Goal: Find specific page/section: Find specific page/section

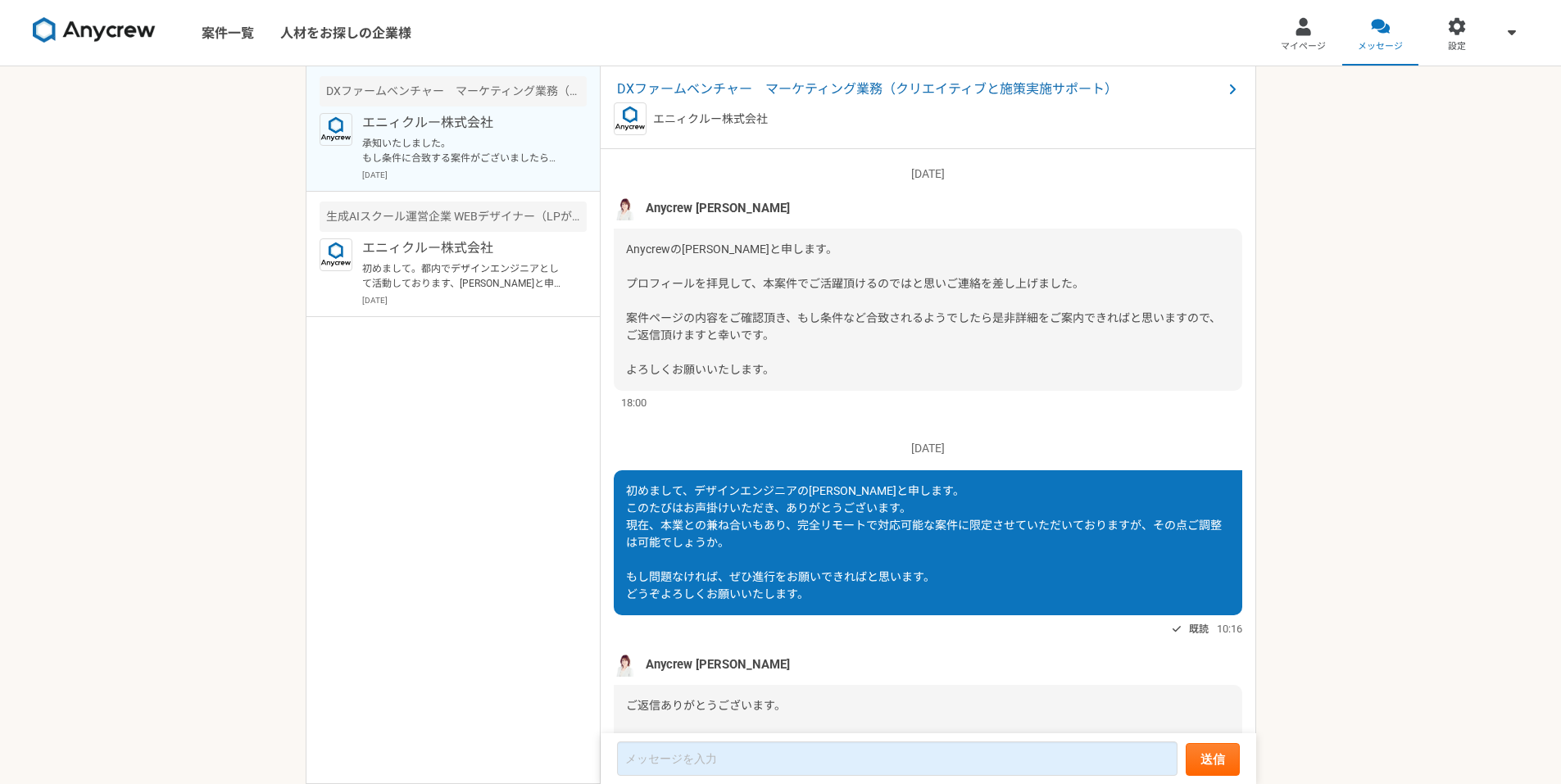
scroll to position [260, 0]
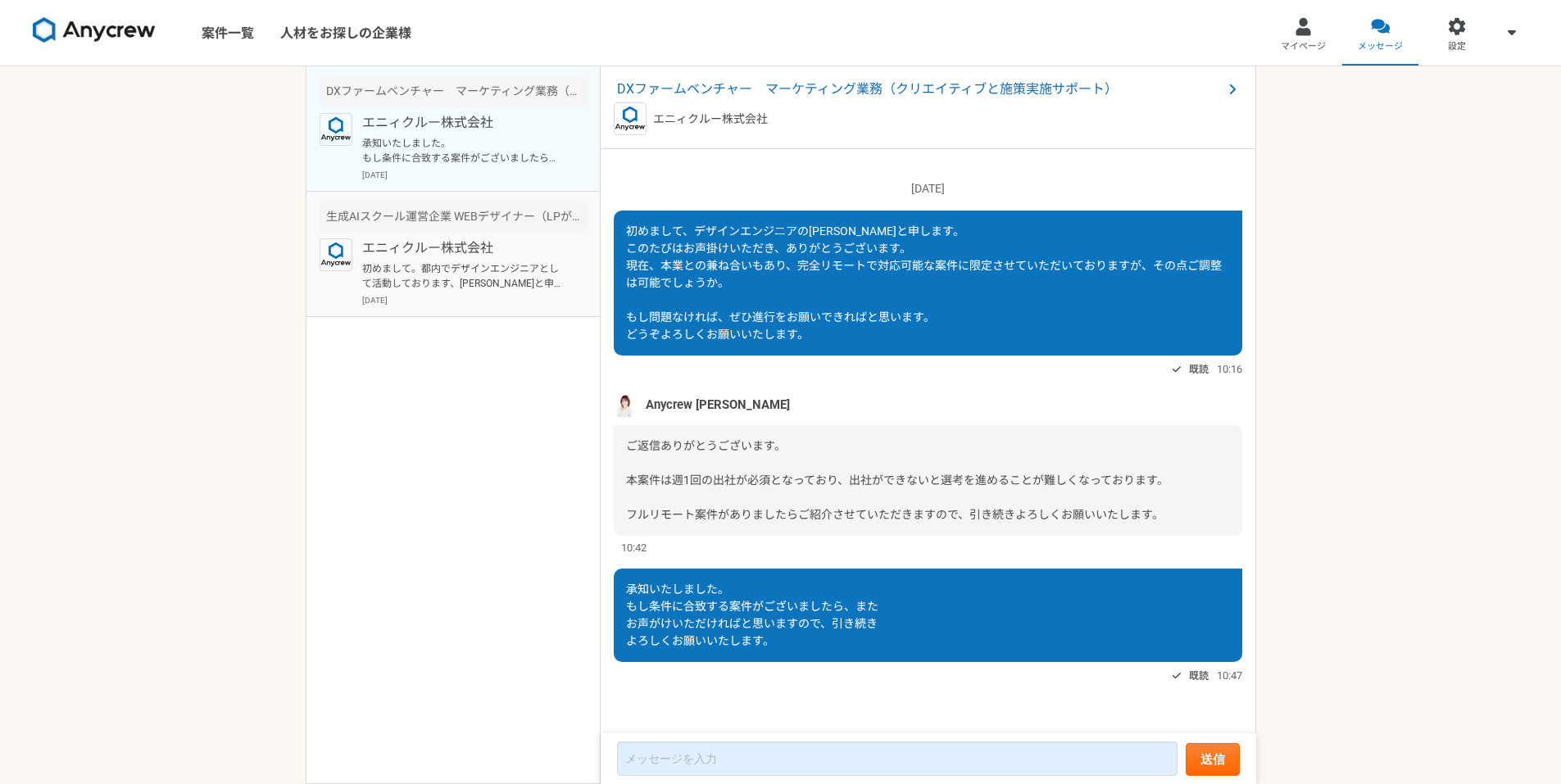
click at [498, 294] on p "[DATE]" at bounding box center [474, 300] width 224 height 12
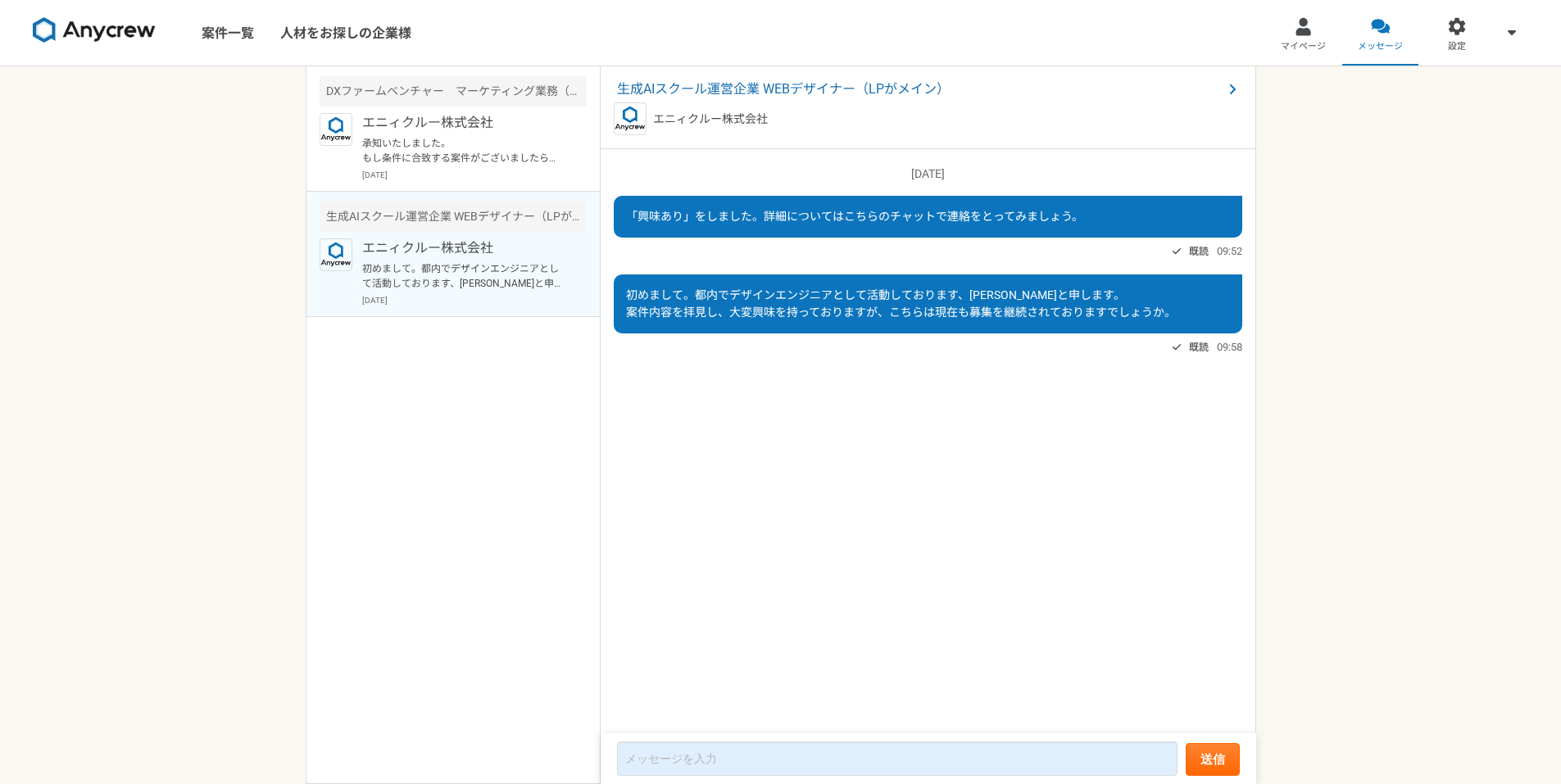
click at [718, 85] on span "生成AIスクール運営企業 WEBデザイナー（LPがメイン）" at bounding box center [919, 89] width 605 height 20
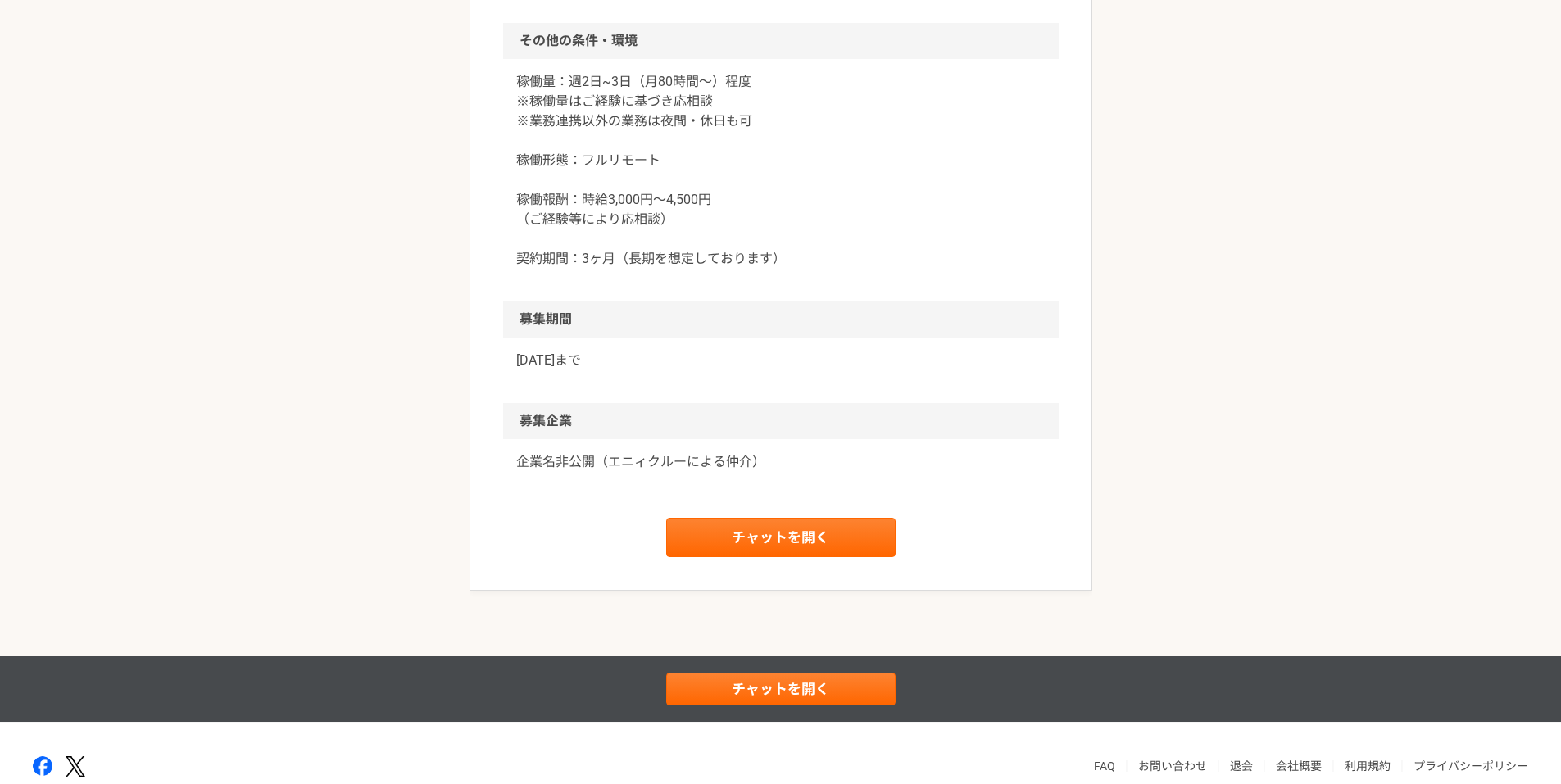
scroll to position [1700, 0]
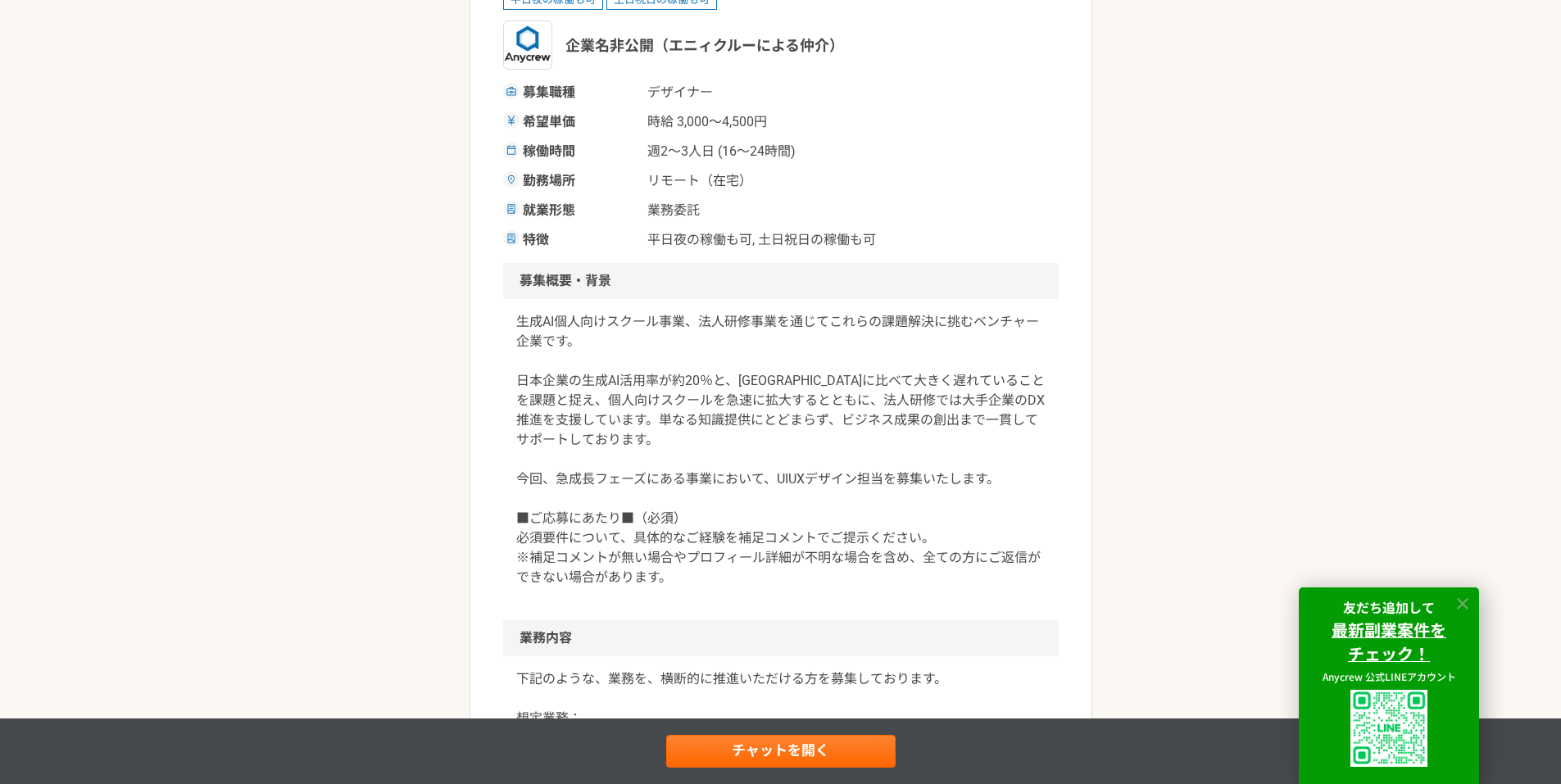
click at [1461, 611] on icon at bounding box center [1463, 604] width 19 height 19
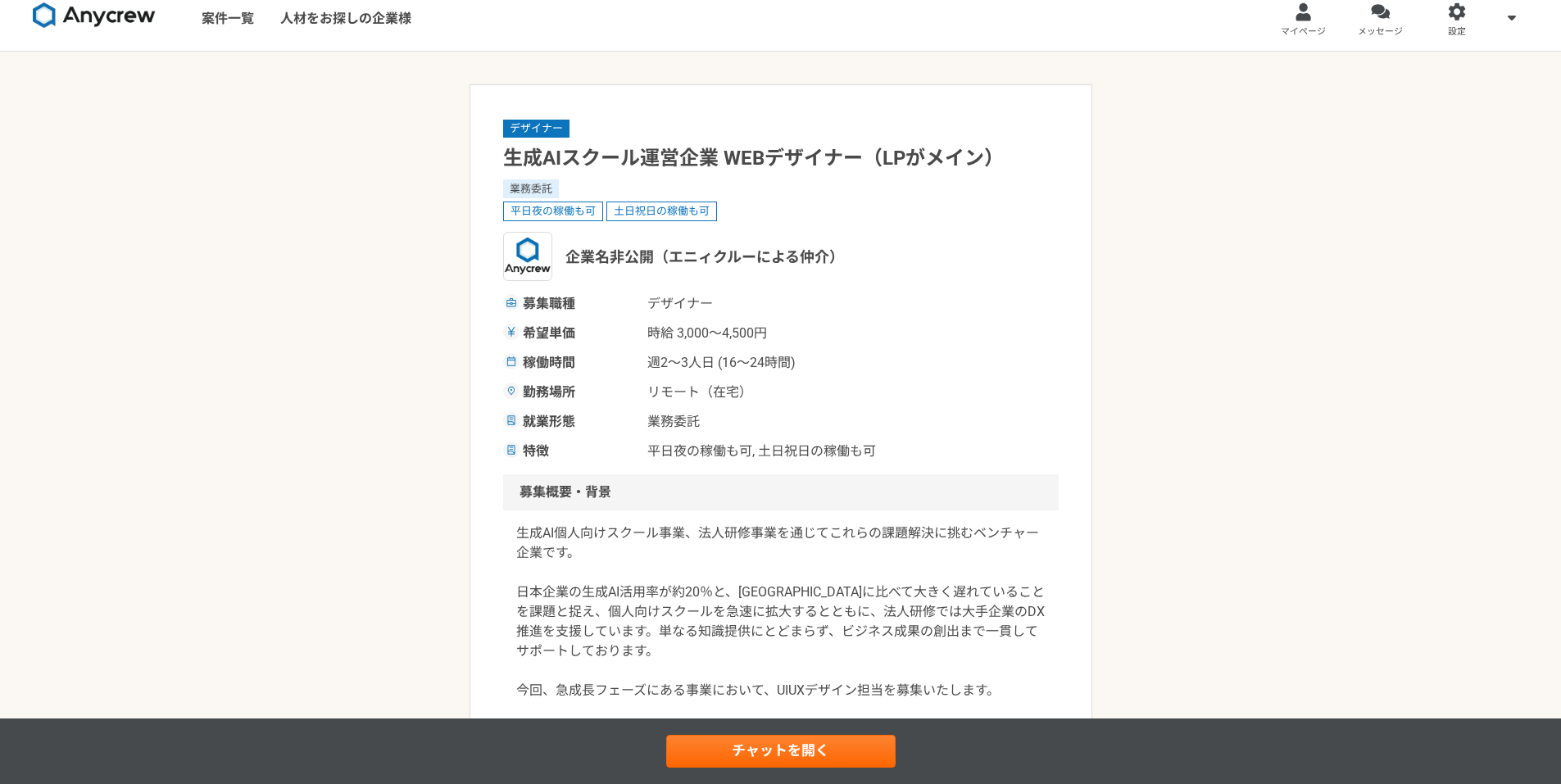
scroll to position [0, 0]
